Goal: Task Accomplishment & Management: Manage account settings

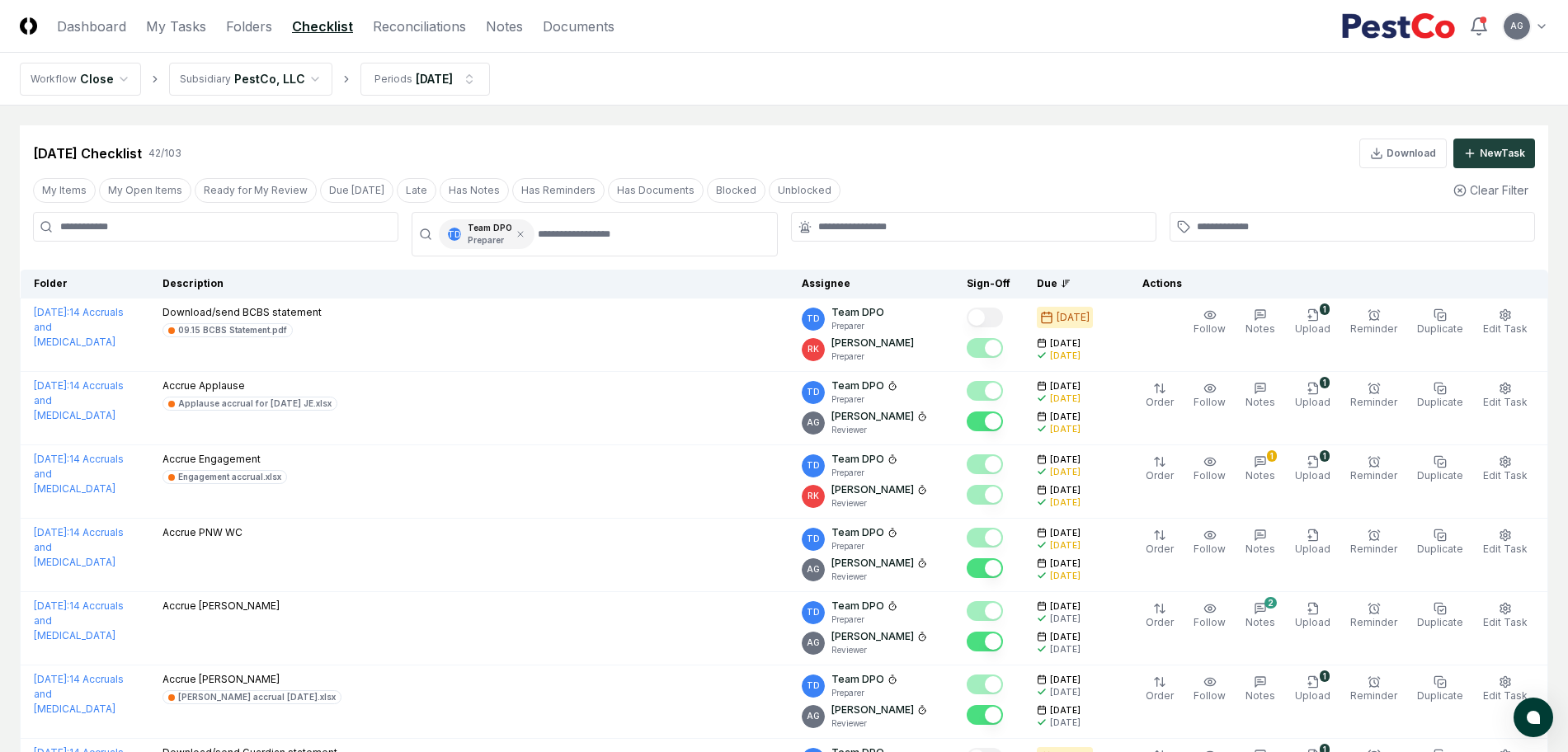
scroll to position [1649, 0]
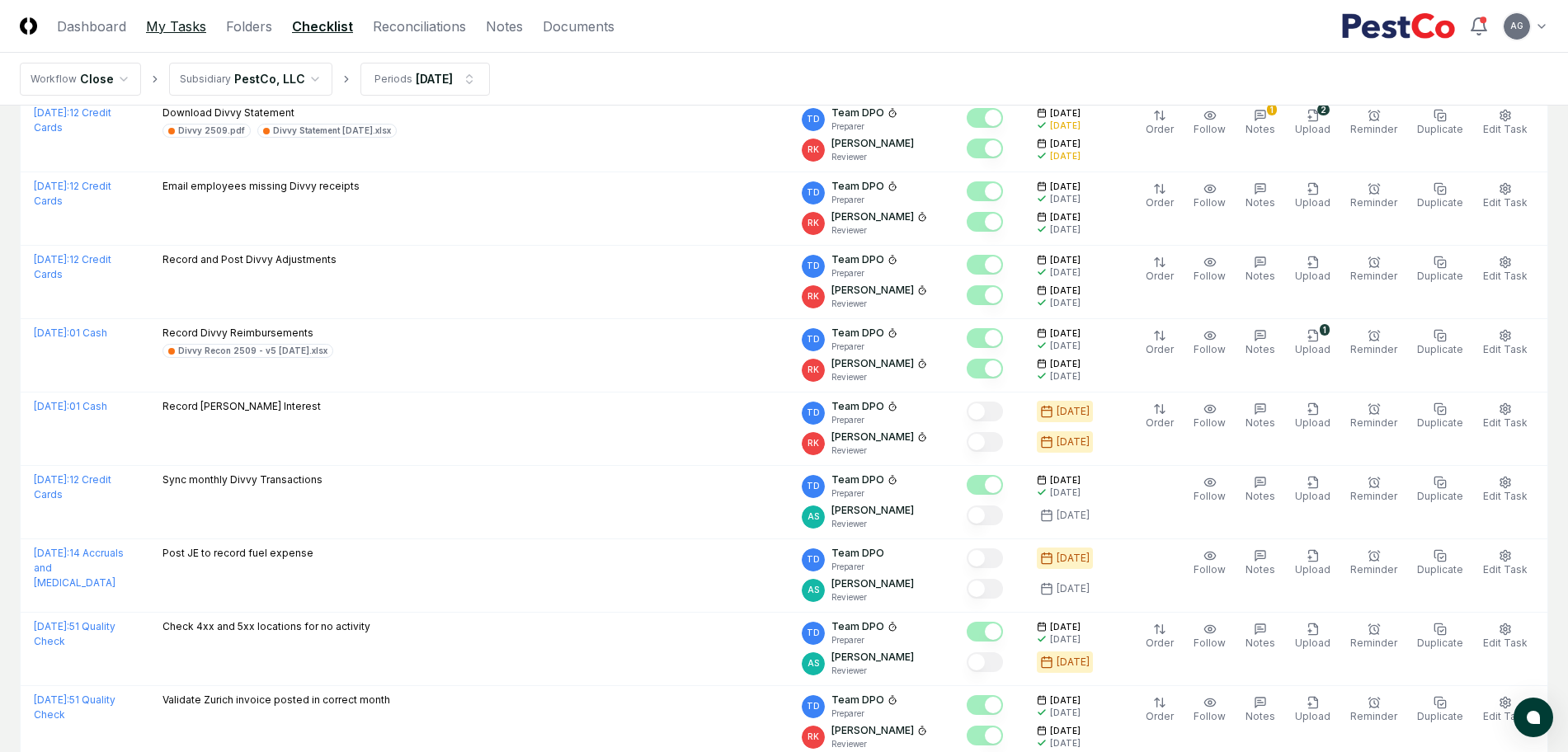
drag, startPoint x: 0, startPoint y: 0, endPoint x: 161, endPoint y: 19, distance: 162.1
click at [161, 19] on link "My Tasks" at bounding box center [176, 27] width 60 height 19
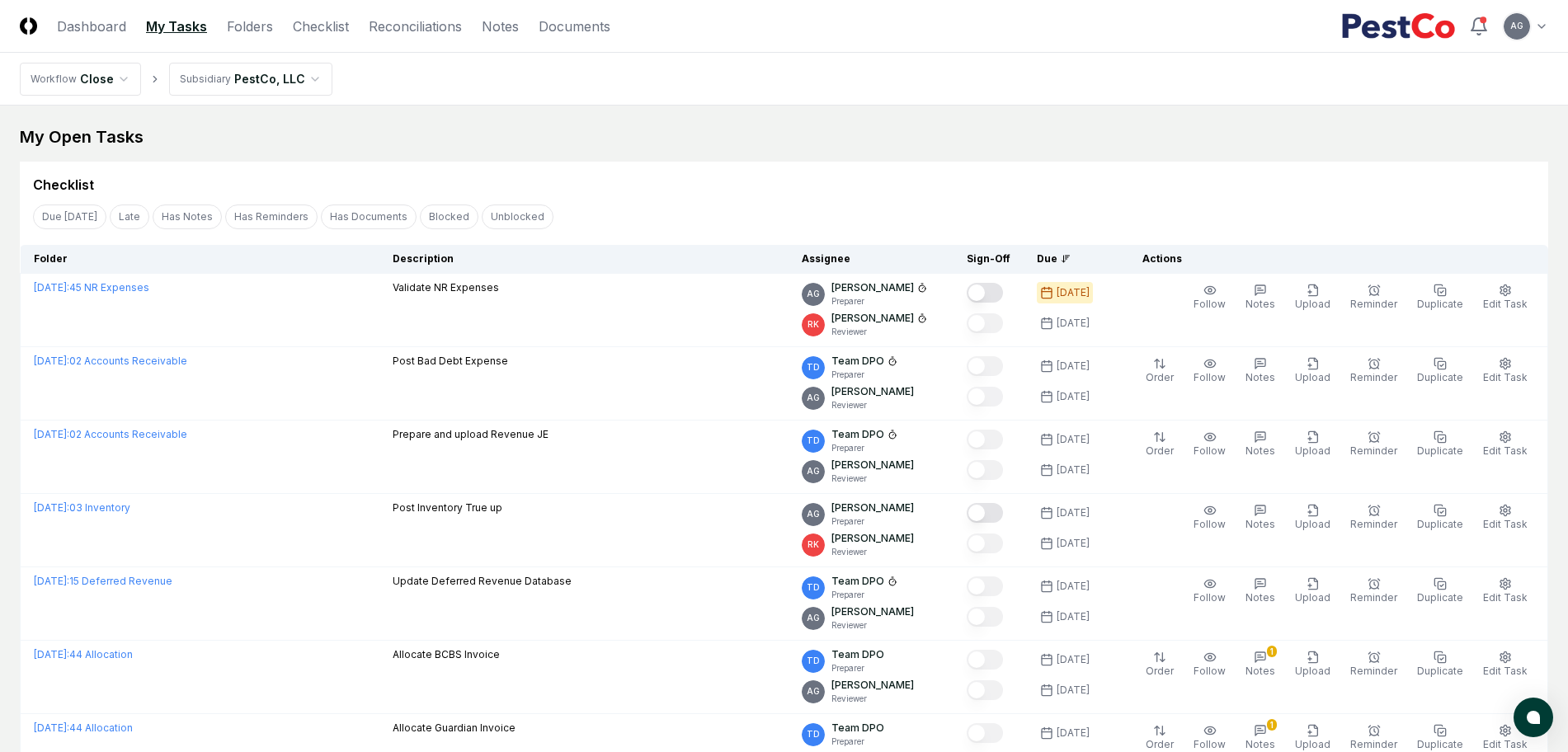
click at [602, 151] on div "My Open Tasks Cancel Reassign Checklist Due Today Late Has Notes Has Reminders …" at bounding box center [783, 707] width 1528 height 1164
click at [606, 184] on div "Checklist" at bounding box center [783, 184] width 1502 height 19
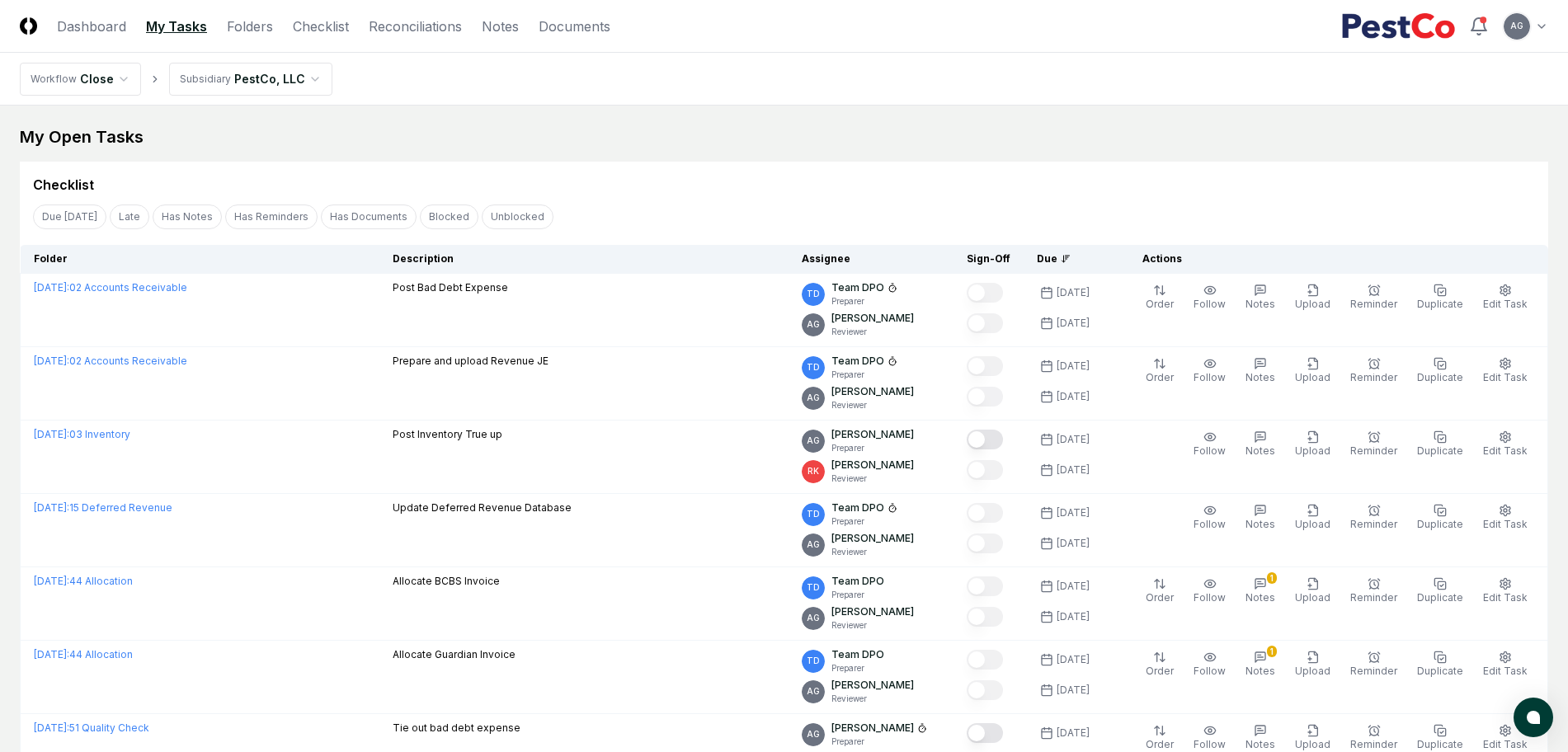
click at [617, 182] on div "Checklist" at bounding box center [783, 184] width 1502 height 19
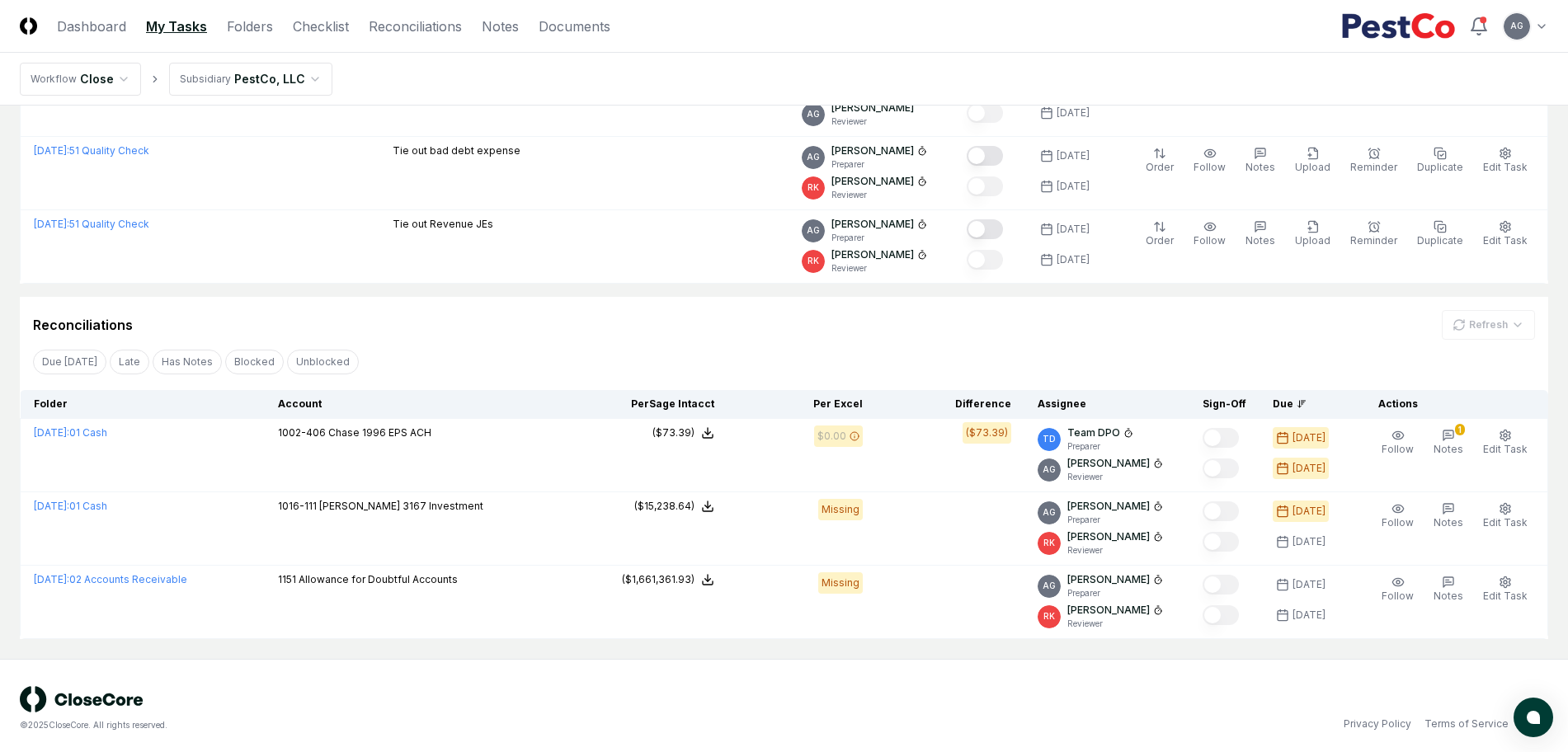
scroll to position [583, 0]
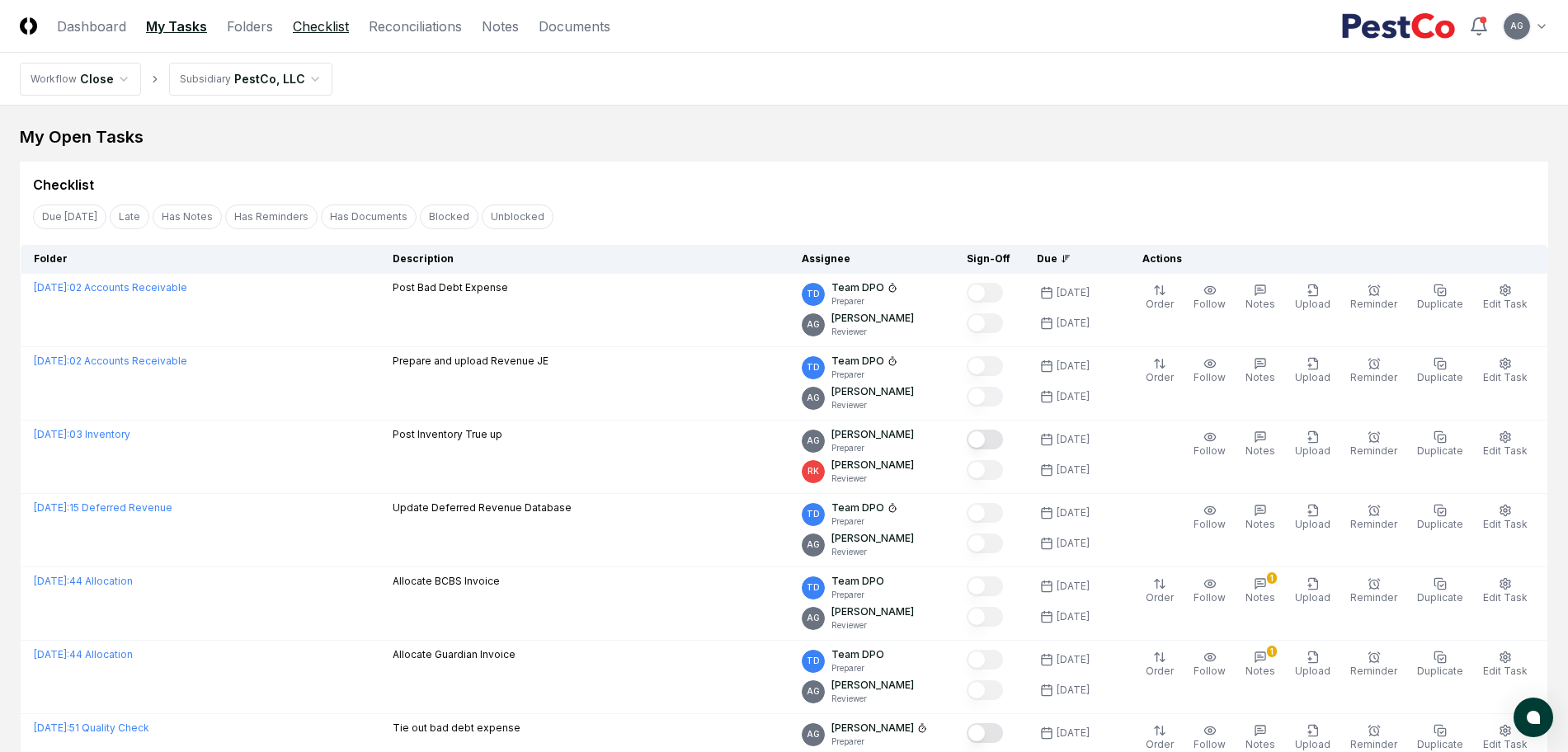
click at [331, 29] on link "Checklist" at bounding box center [320, 27] width 56 height 19
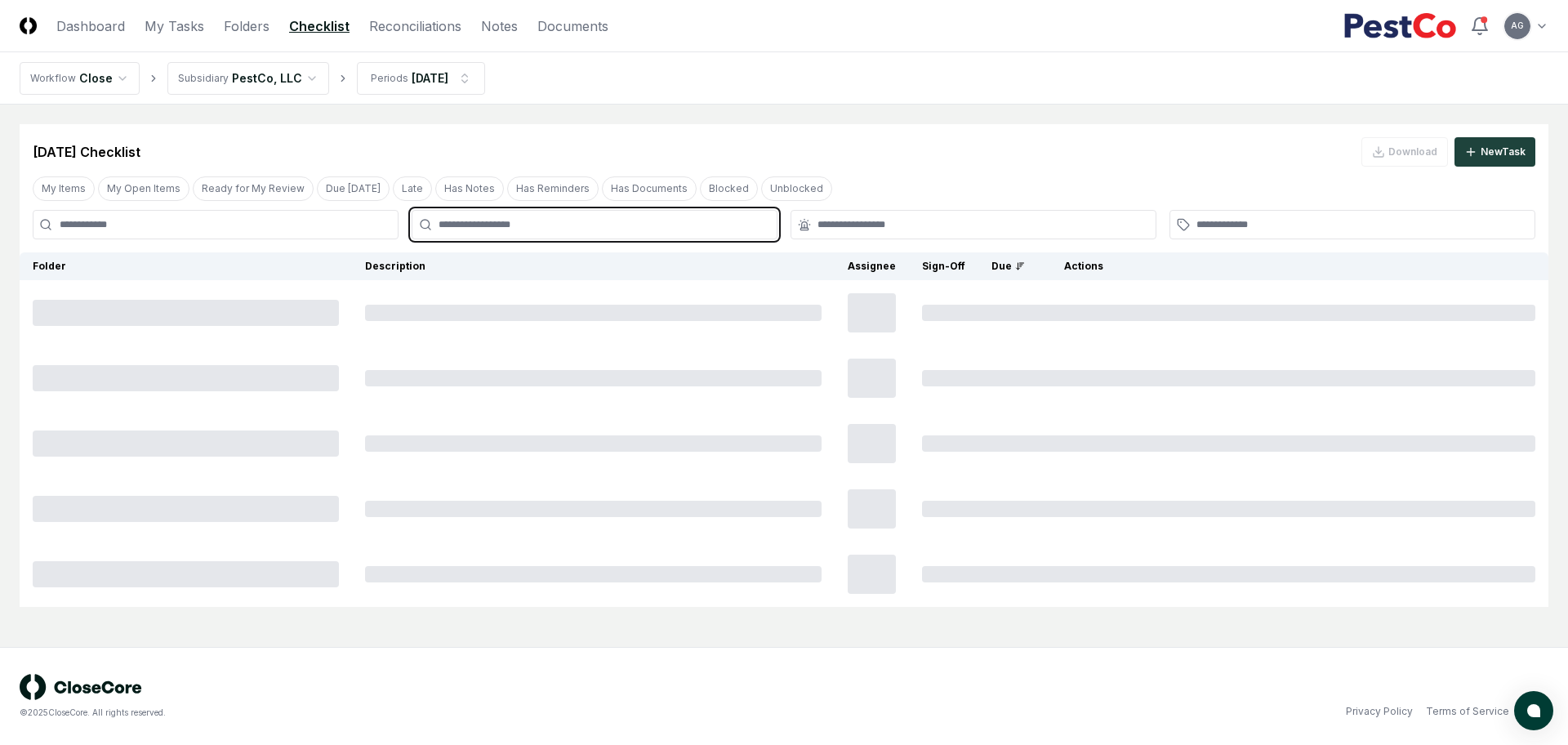
click at [653, 226] on input "text" at bounding box center [603, 225] width 328 height 15
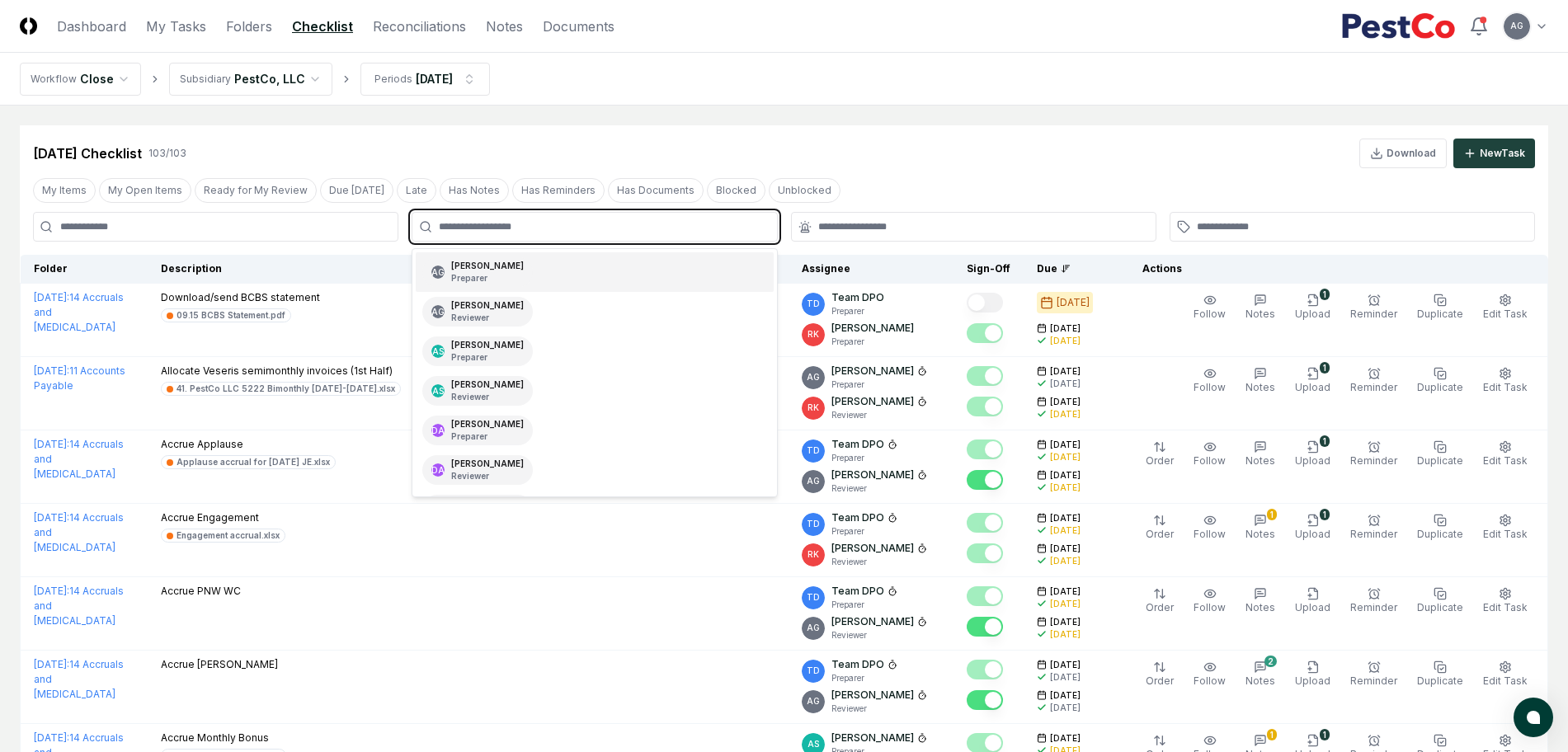
click at [572, 277] on div "AG [PERSON_NAME] Preparer" at bounding box center [594, 272] width 357 height 40
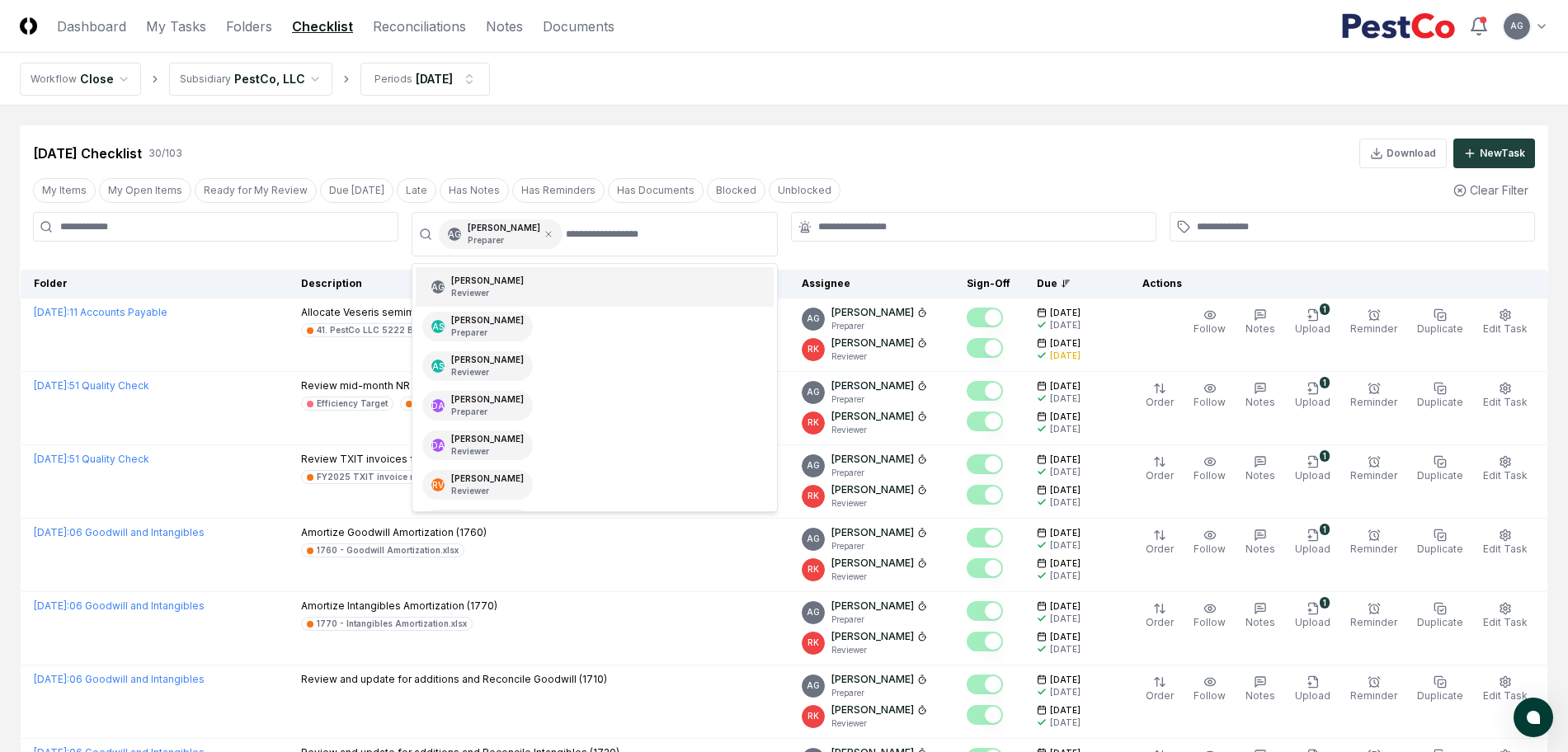
click at [852, 162] on div "[DATE] Checklist 30 / 103 Download New Task" at bounding box center [783, 153] width 1502 height 30
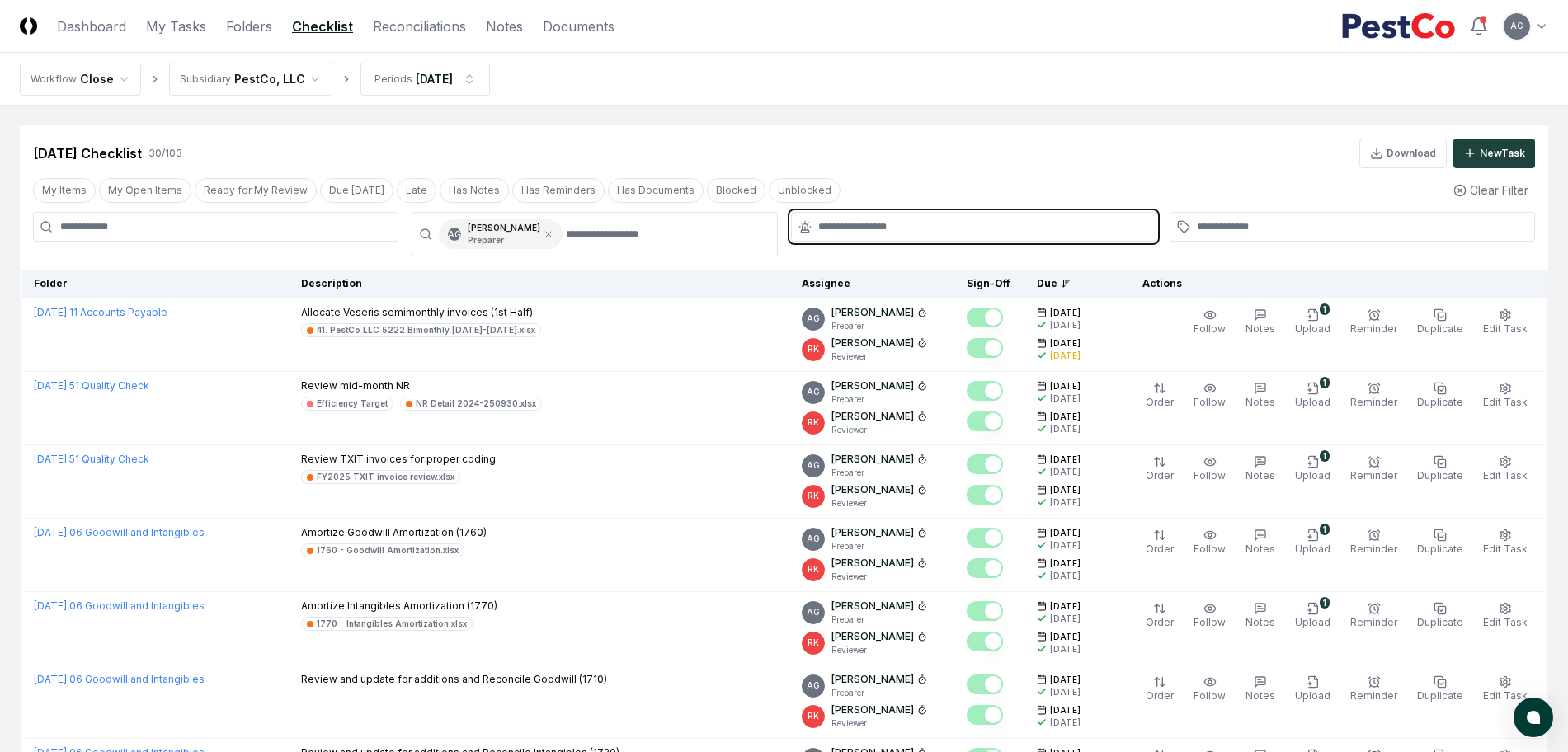
click at [858, 227] on input "text" at bounding box center [982, 227] width 328 height 15
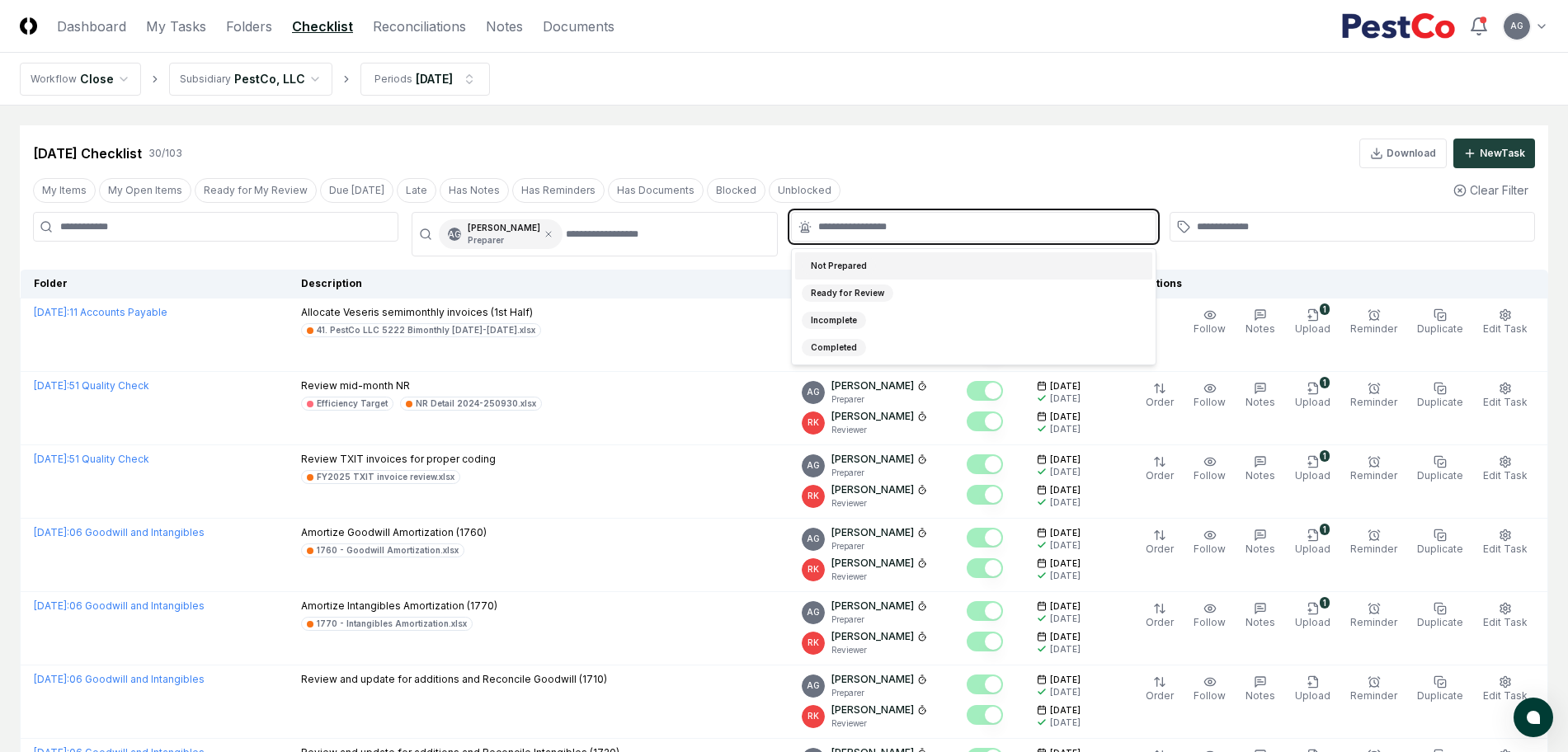
click at [873, 268] on div "Not Prepared" at bounding box center [973, 266] width 357 height 27
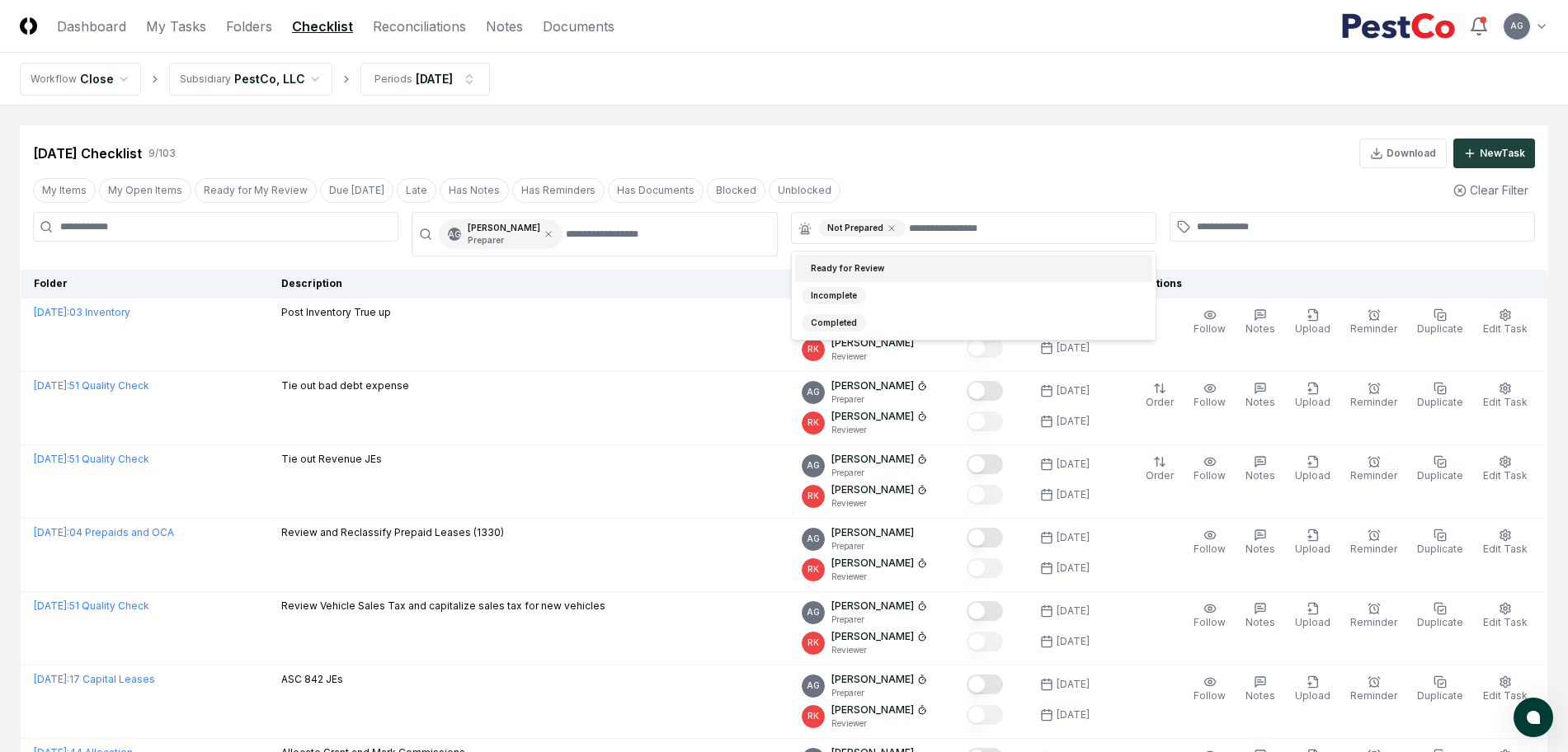
click at [870, 120] on main "Cancel Reassign [DATE] Checklist 9 / 103 Download New Task My Items My Open Ite…" at bounding box center [784, 542] width 1568 height 873
click at [877, 105] on main "Cancel Reassign [DATE] Checklist 9 / 103 Download New Task My Items My Open Ite…" at bounding box center [784, 542] width 1568 height 873
click at [889, 226] on icon at bounding box center [892, 229] width 5 height 5
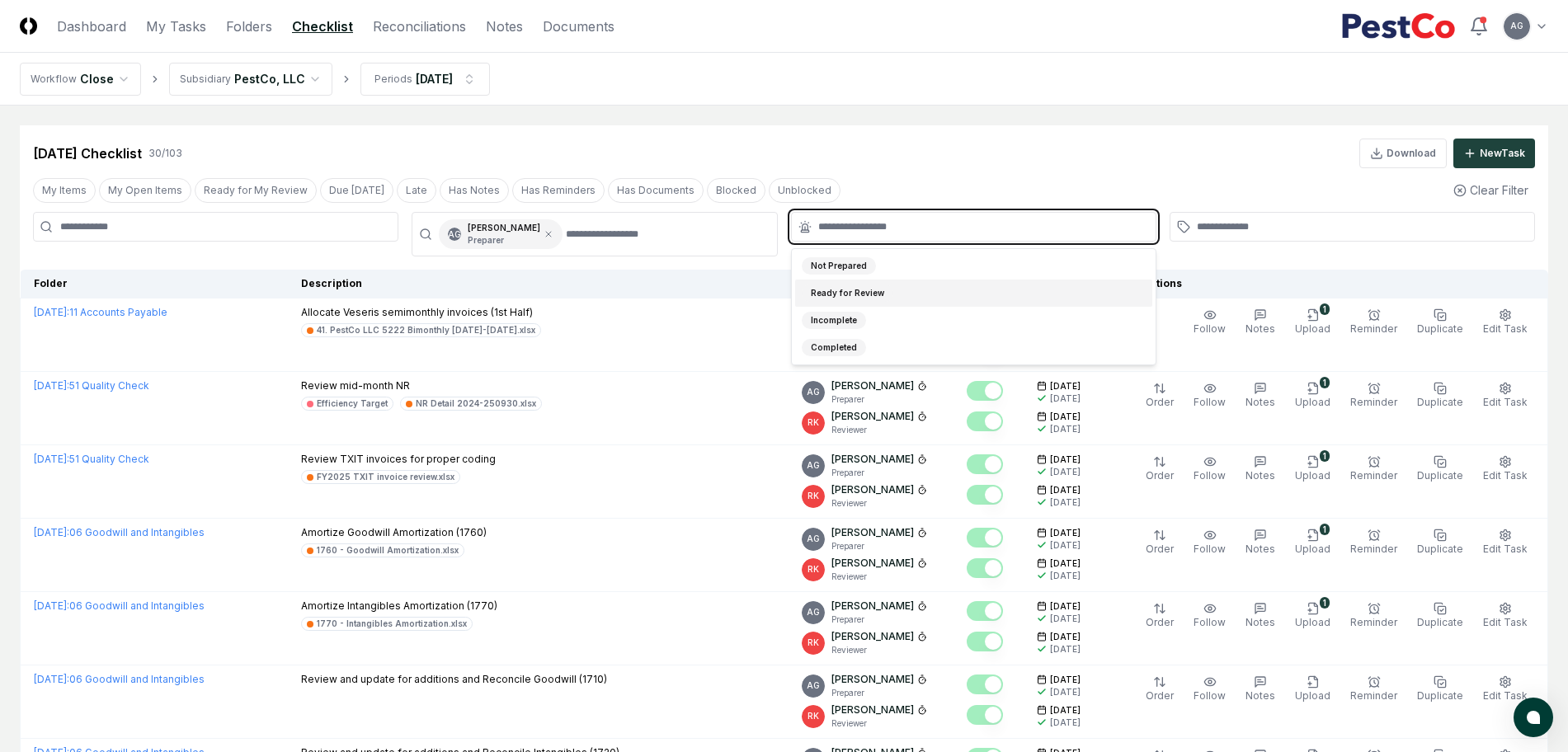
click at [885, 225] on input "text" at bounding box center [982, 227] width 328 height 15
click at [895, 313] on div "Incomplete" at bounding box center [973, 320] width 357 height 27
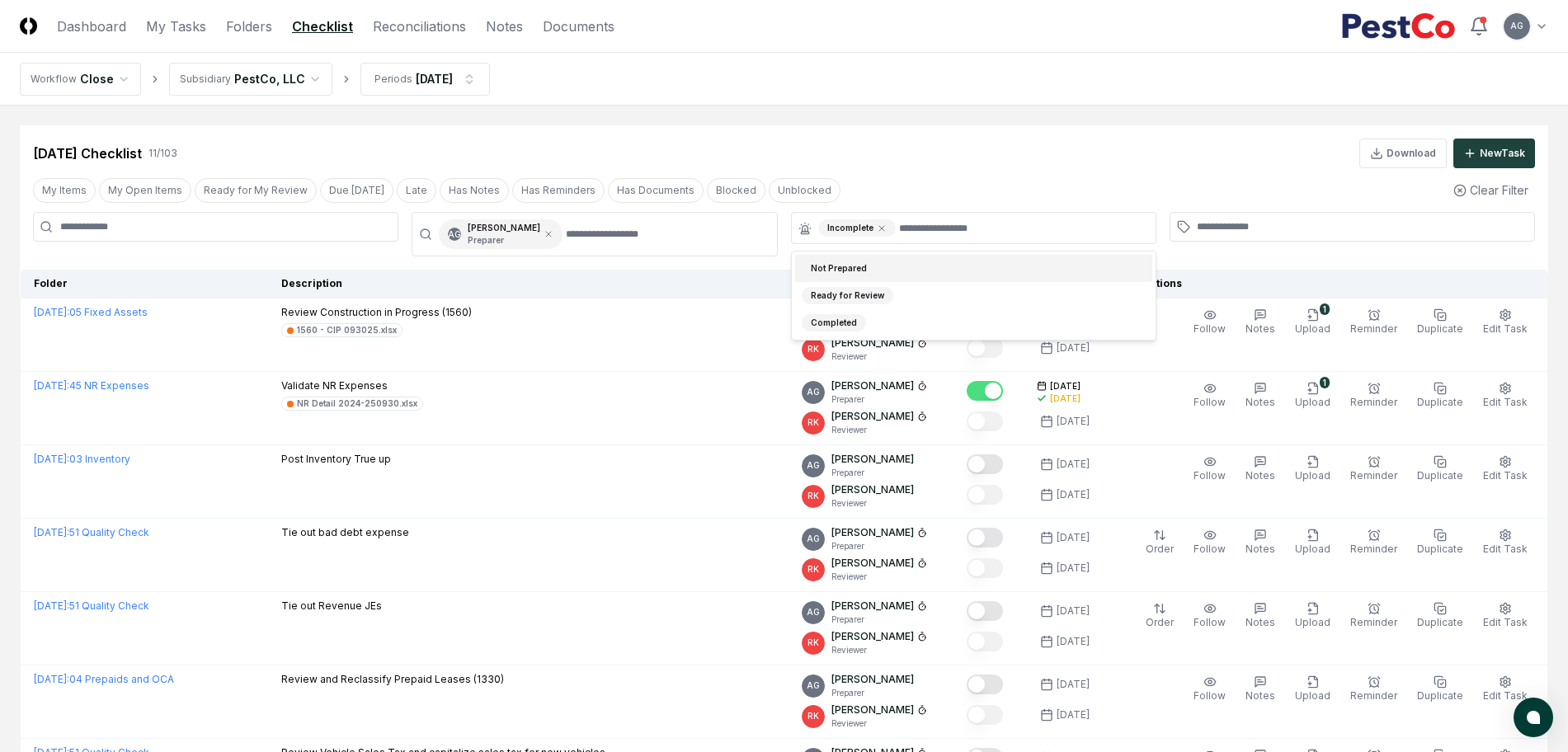
click at [961, 144] on div "[DATE] Checklist 11 / 103 Download New Task" at bounding box center [783, 153] width 1502 height 30
click at [879, 227] on icon at bounding box center [881, 229] width 5 height 5
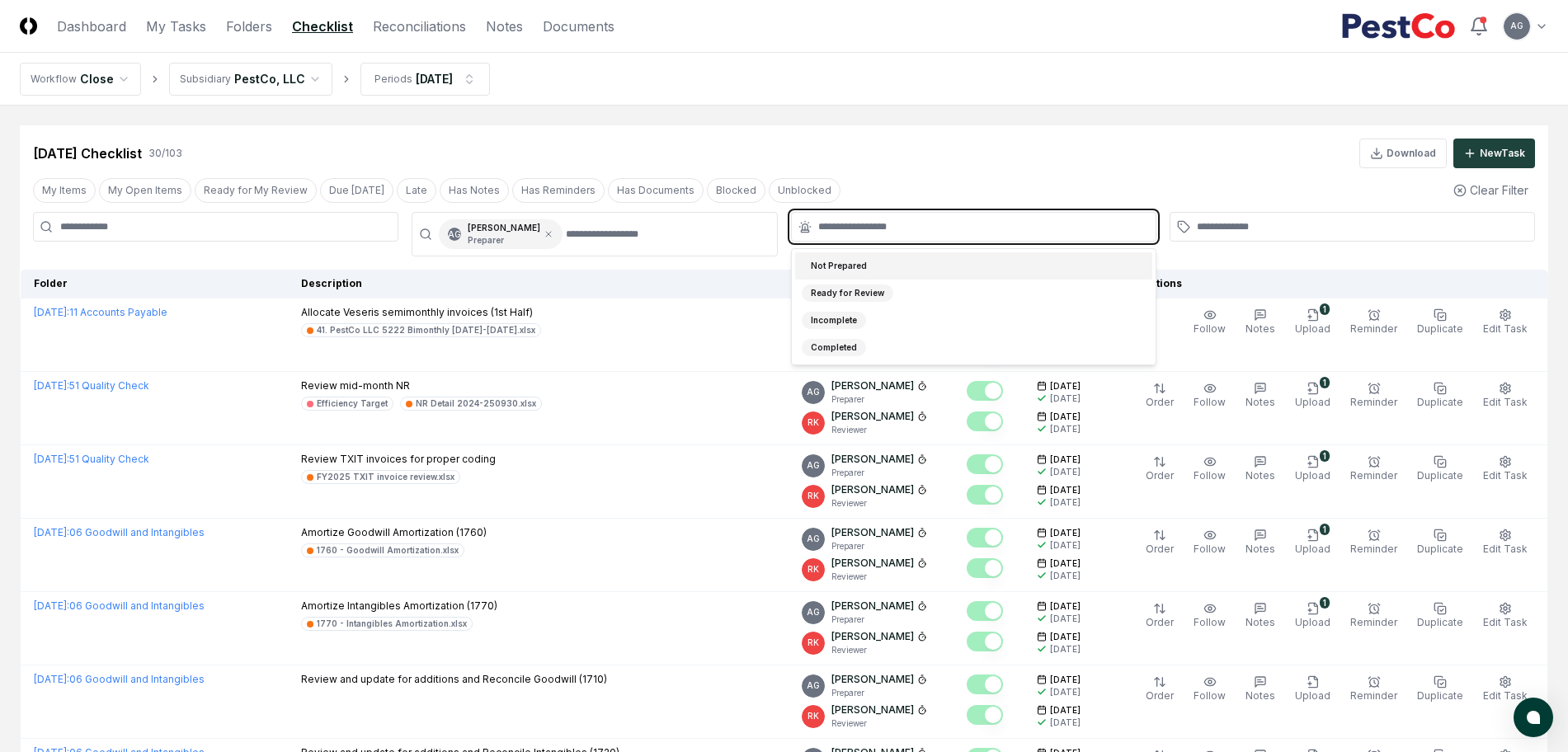
click at [882, 229] on input "text" at bounding box center [982, 227] width 328 height 15
click at [865, 340] on div "Completed" at bounding box center [973, 347] width 357 height 27
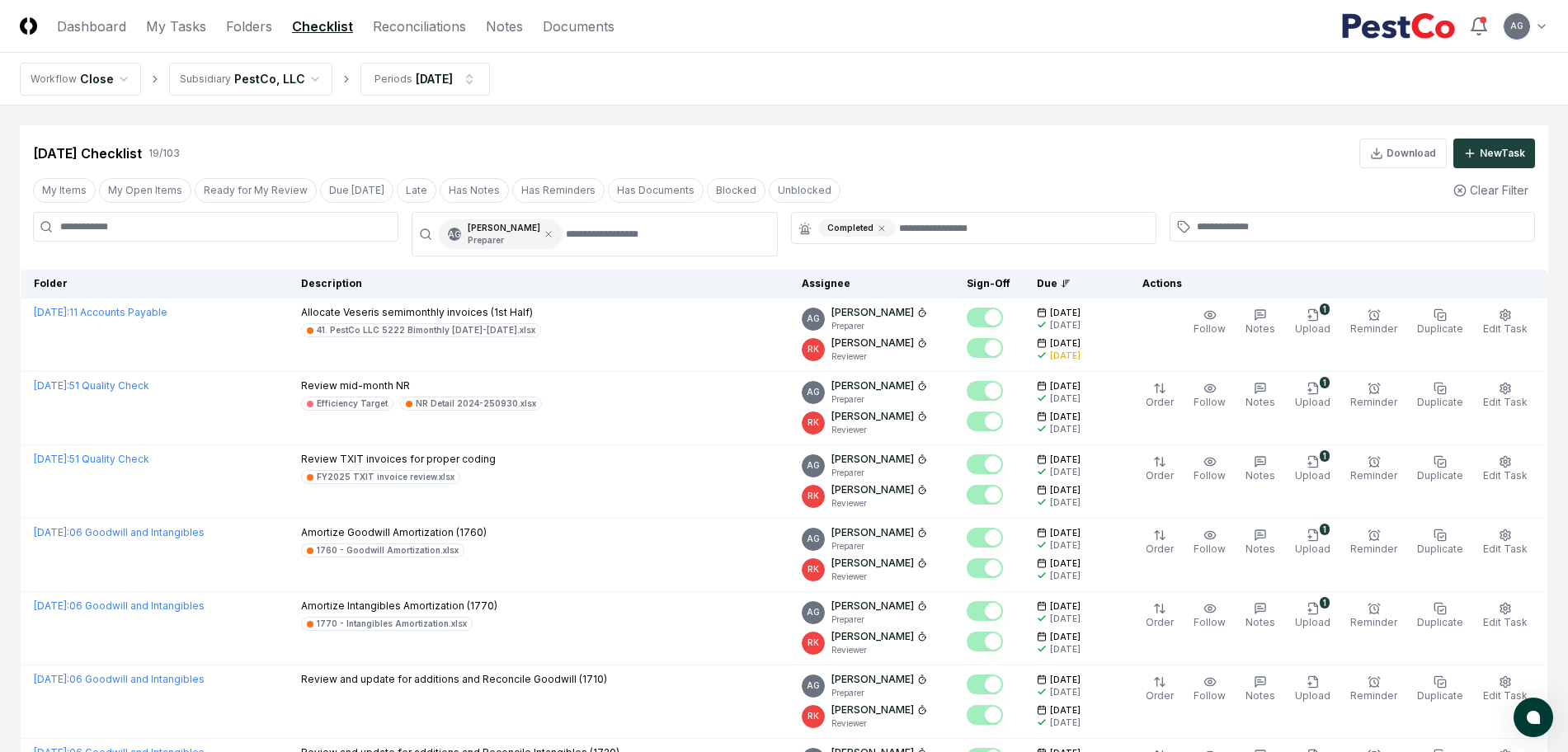
click at [897, 147] on div "[DATE] Checklist 19 / 103 Download New Task" at bounding box center [783, 153] width 1502 height 30
